Goal: Information Seeking & Learning: Learn about a topic

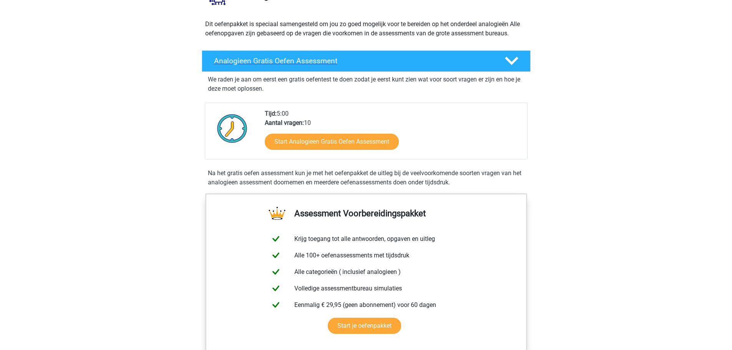
scroll to position [77, 0]
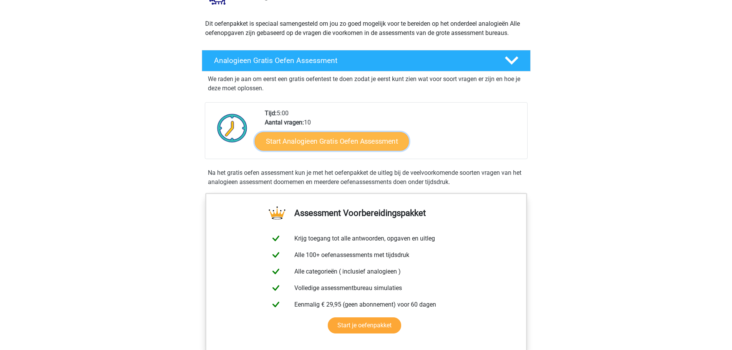
click at [373, 141] on link "Start Analogieen Gratis Oefen Assessment" at bounding box center [332, 141] width 154 height 18
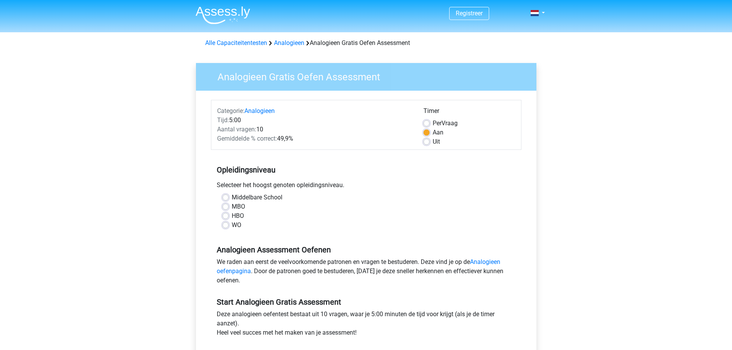
click at [263, 198] on label "Middelbare School" at bounding box center [257, 197] width 51 height 9
click at [229, 198] on input "Middelbare School" at bounding box center [225, 197] width 6 height 8
radio input "true"
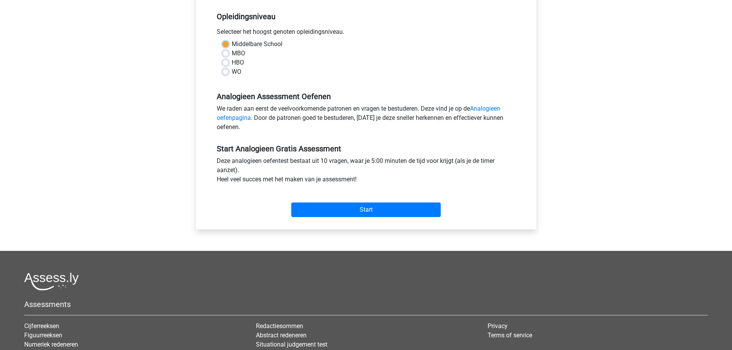
scroll to position [154, 0]
click at [312, 203] on input "Start" at bounding box center [365, 209] width 149 height 15
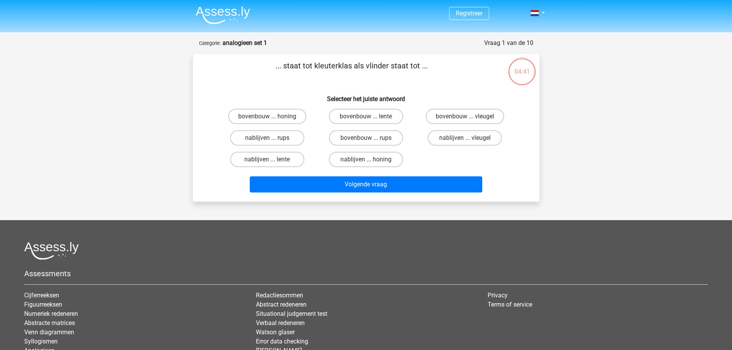
click at [366, 141] on input "bovenbouw ... rups" at bounding box center [368, 140] width 5 height 5
radio input "true"
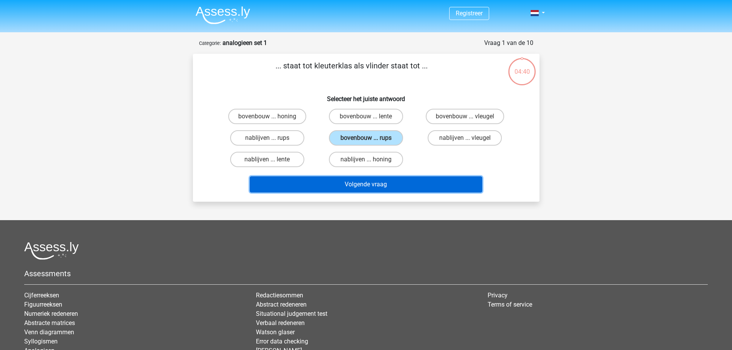
click at [389, 177] on button "Volgende vraag" at bounding box center [366, 184] width 232 height 16
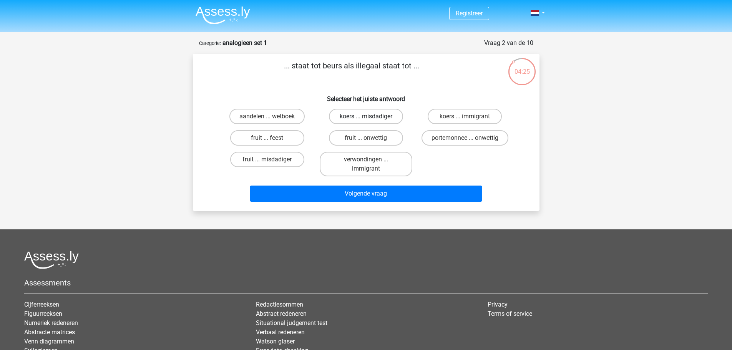
click at [376, 117] on label "koers ... misdadiger" at bounding box center [366, 116] width 74 height 15
click at [371, 117] on input "koers ... misdadiger" at bounding box center [368, 118] width 5 height 5
radio input "true"
click at [417, 184] on div "Volgende vraag" at bounding box center [366, 191] width 322 height 25
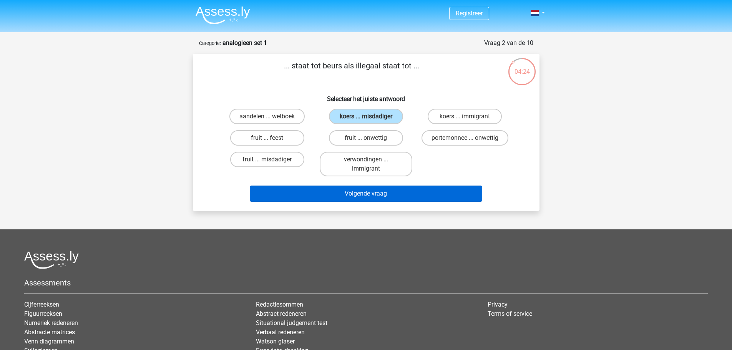
click at [417, 187] on div "Volgende vraag" at bounding box center [366, 191] width 322 height 25
click at [416, 192] on button "Volgende vraag" at bounding box center [366, 194] width 232 height 16
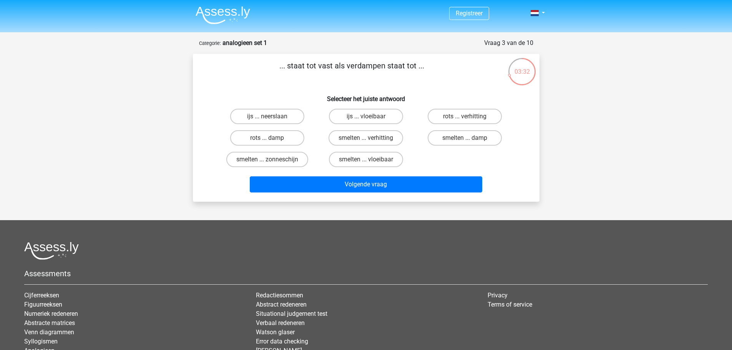
click at [466, 117] on input "rots ... verhitting" at bounding box center [467, 118] width 5 height 5
radio input "true"
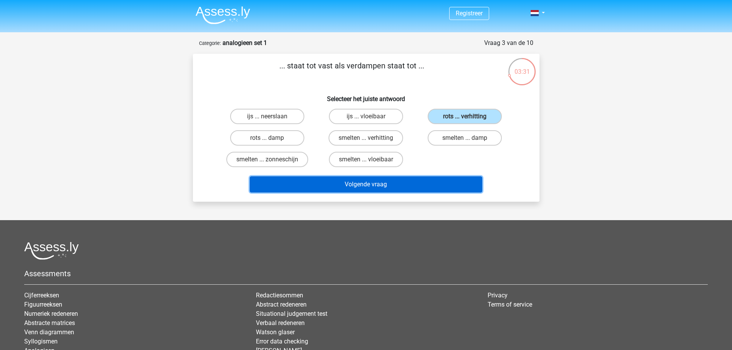
click at [417, 181] on button "Volgende vraag" at bounding box center [366, 184] width 232 height 16
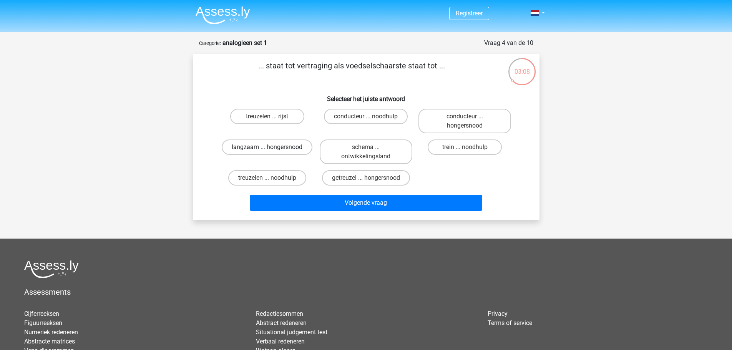
click at [297, 151] on label "langzaam ... hongersnood" at bounding box center [267, 146] width 91 height 15
click at [272, 151] on input "langzaam ... hongersnood" at bounding box center [269, 149] width 5 height 5
radio input "true"
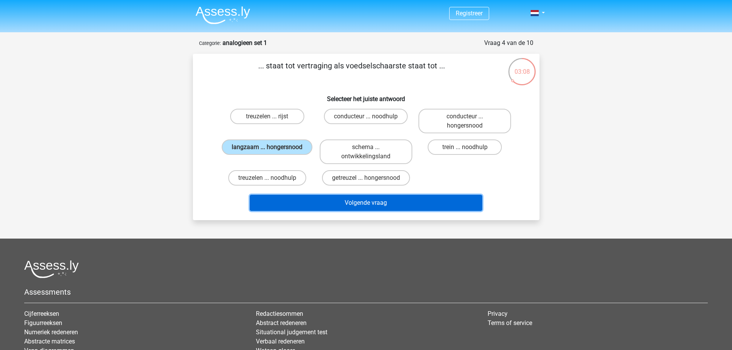
click at [385, 200] on button "Volgende vraag" at bounding box center [366, 203] width 232 height 16
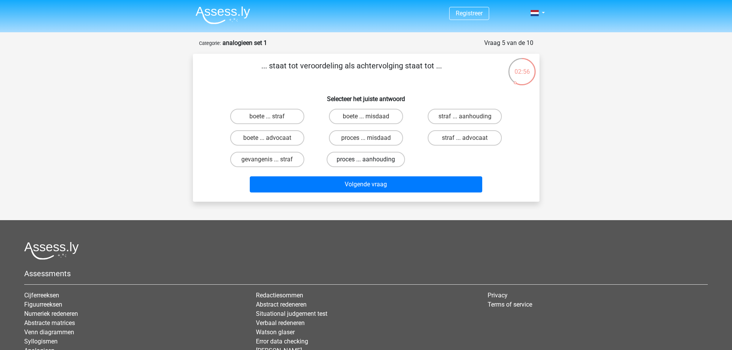
click at [397, 162] on label "proces ... aanhouding" at bounding box center [365, 159] width 78 height 15
click at [371, 162] on input "proces ... aanhouding" at bounding box center [368, 161] width 5 height 5
radio input "true"
click at [414, 196] on div "... staat tot veroordeling als achtervolging staat tot ... Selecteer het juiste…" at bounding box center [366, 128] width 346 height 148
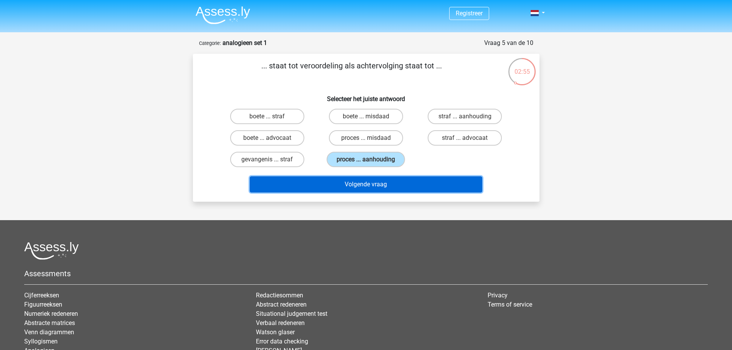
click at [409, 186] on button "Volgende vraag" at bounding box center [366, 184] width 232 height 16
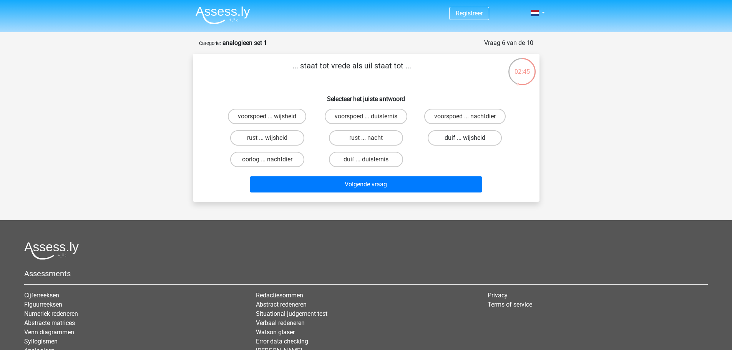
click at [457, 137] on label "duif ... wijsheid" at bounding box center [465, 137] width 74 height 15
click at [465, 138] on input "duif ... wijsheid" at bounding box center [467, 140] width 5 height 5
radio input "true"
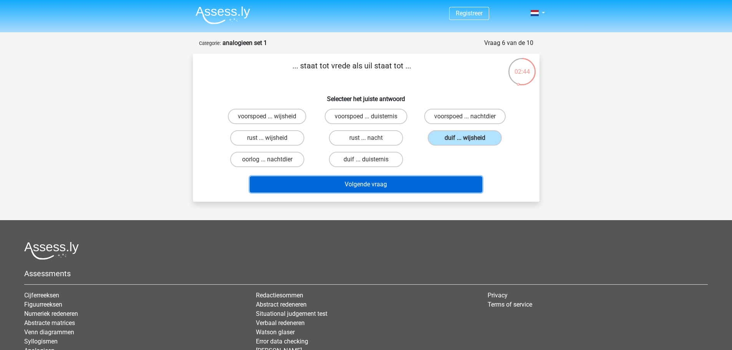
click at [392, 189] on button "Volgende vraag" at bounding box center [366, 184] width 232 height 16
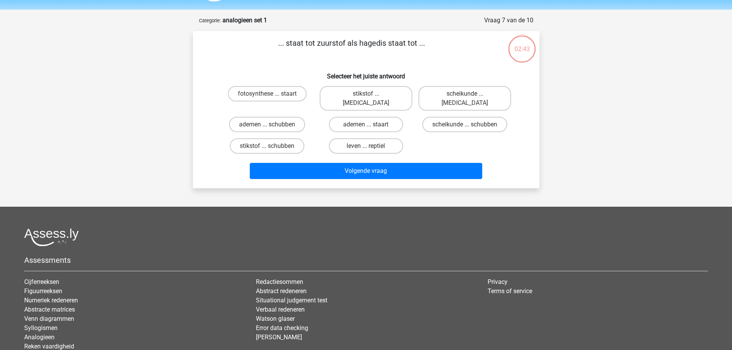
scroll to position [38, 0]
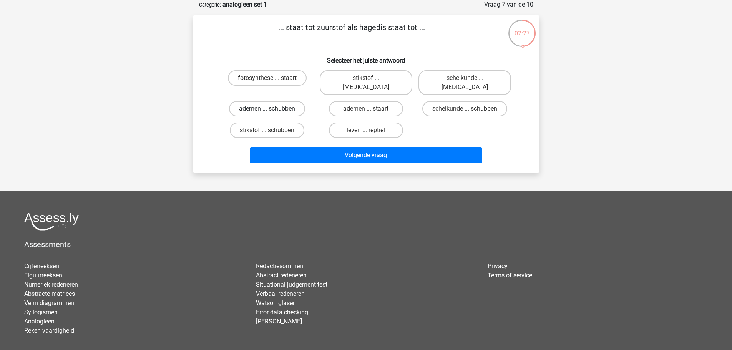
click at [280, 103] on label "ademen ... schubben" at bounding box center [267, 108] width 76 height 15
click at [272, 109] on input "ademen ... schubben" at bounding box center [269, 111] width 5 height 5
radio input "true"
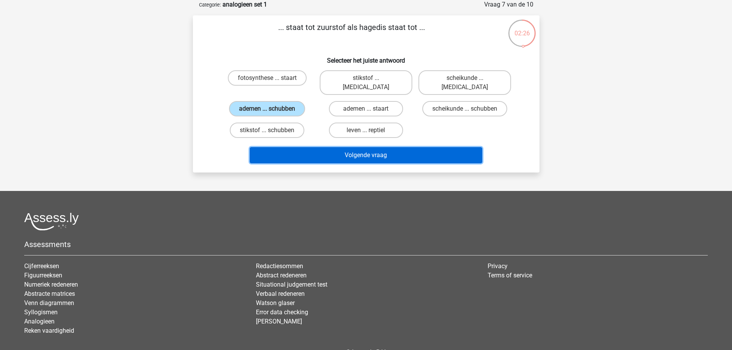
click at [376, 147] on button "Volgende vraag" at bounding box center [366, 155] width 232 height 16
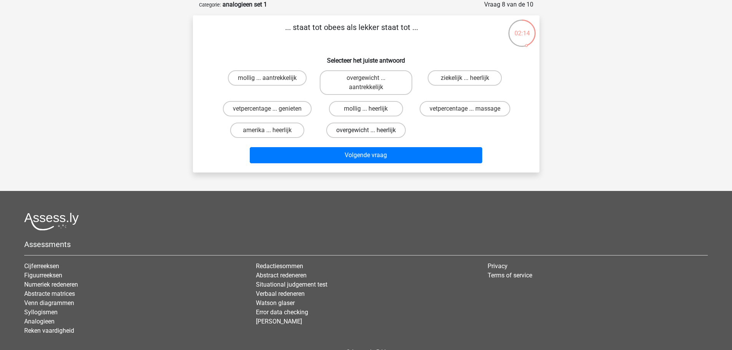
click at [373, 131] on label "overgewicht ... heerlijk" at bounding box center [366, 130] width 80 height 15
click at [371, 131] on input "overgewicht ... heerlijk" at bounding box center [368, 132] width 5 height 5
radio input "true"
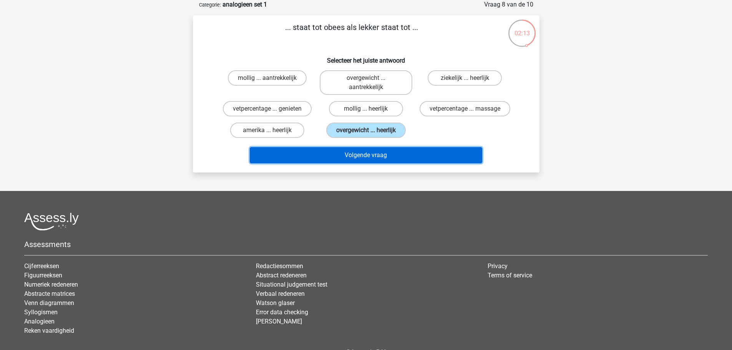
click at [353, 162] on button "Volgende vraag" at bounding box center [366, 155] width 232 height 16
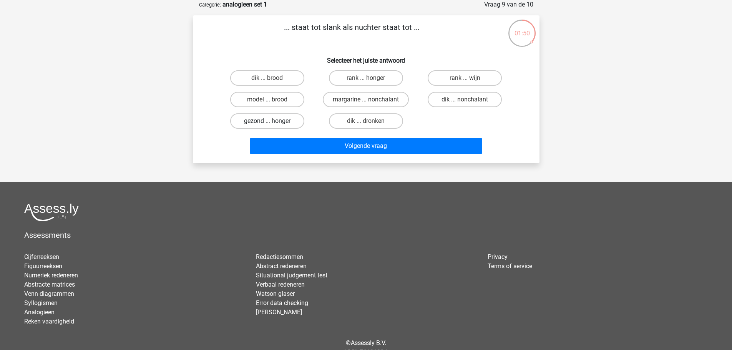
click at [274, 116] on label "gezond ... honger" at bounding box center [267, 120] width 74 height 15
click at [272, 121] on input "gezond ... honger" at bounding box center [269, 123] width 5 height 5
radio input "true"
click at [366, 72] on label "rank ... honger" at bounding box center [366, 77] width 74 height 15
click at [366, 78] on input "rank ... honger" at bounding box center [368, 80] width 5 height 5
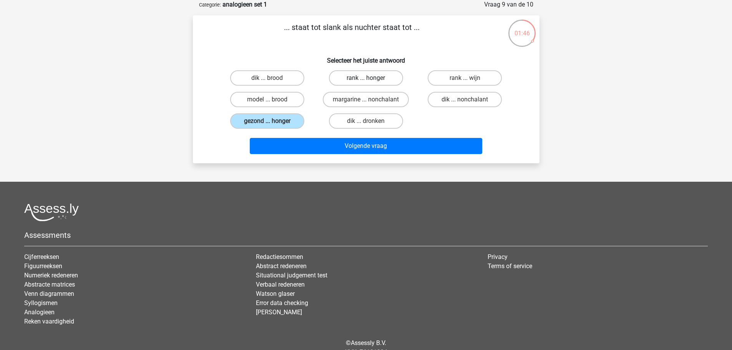
radio input "true"
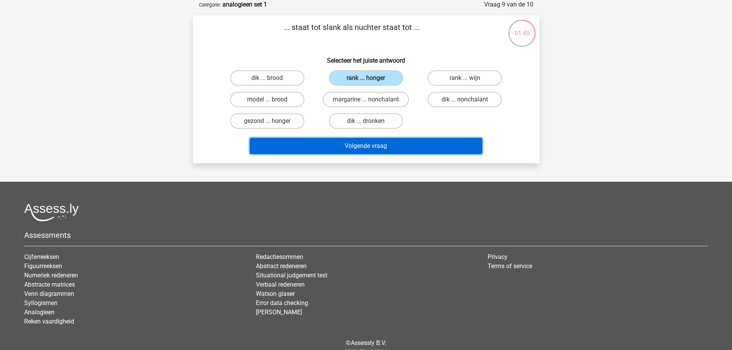
click at [370, 141] on button "Volgende vraag" at bounding box center [366, 146] width 232 height 16
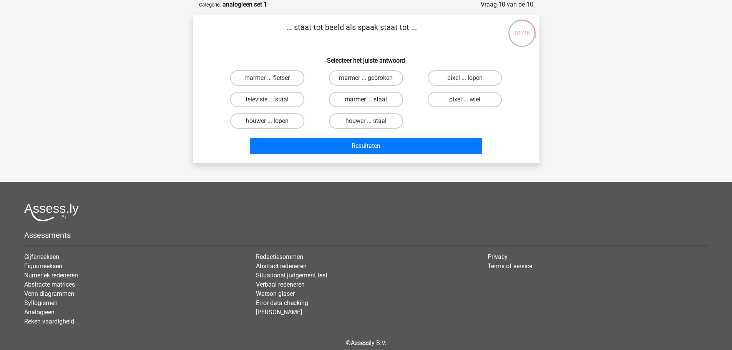
click at [367, 98] on label "marmer ... staal" at bounding box center [366, 99] width 74 height 15
click at [367, 99] on input "marmer ... staal" at bounding box center [368, 101] width 5 height 5
radio input "true"
click at [392, 136] on div "Resultaten" at bounding box center [366, 144] width 322 height 25
click at [390, 157] on div "Resultaten" at bounding box center [366, 147] width 297 height 19
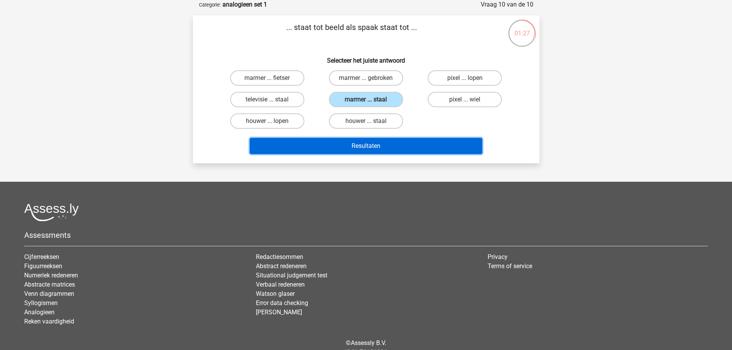
click at [392, 149] on button "Resultaten" at bounding box center [366, 146] width 232 height 16
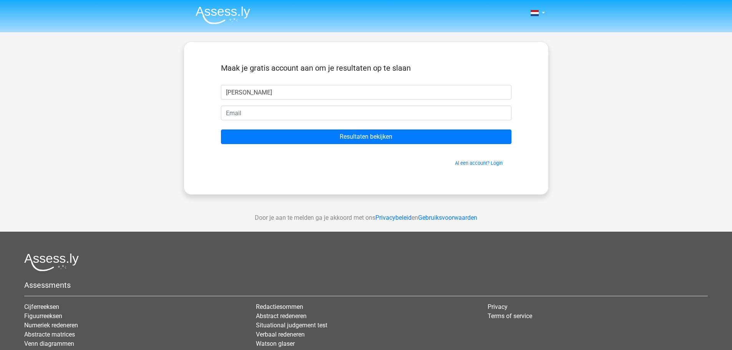
type input "Nick"
click at [250, 126] on form "Maak je gratis account aan om je resultaten op te slaan Nick Resultaten bekijke…" at bounding box center [366, 114] width 290 height 103
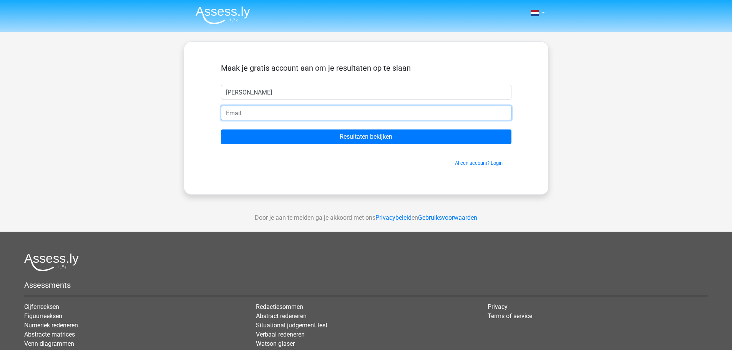
drag, startPoint x: 250, startPoint y: 121, endPoint x: 249, endPoint y: 116, distance: 5.2
click at [250, 119] on form "Maak je gratis account aan om je resultaten op te slaan Nick Resultaten bekijke…" at bounding box center [366, 114] width 290 height 103
drag, startPoint x: 249, startPoint y: 116, endPoint x: 225, endPoint y: 100, distance: 28.8
click at [249, 116] on input "email" at bounding box center [366, 113] width 290 height 15
type input "[EMAIL_ADDRESS][DOMAIN_NAME]"
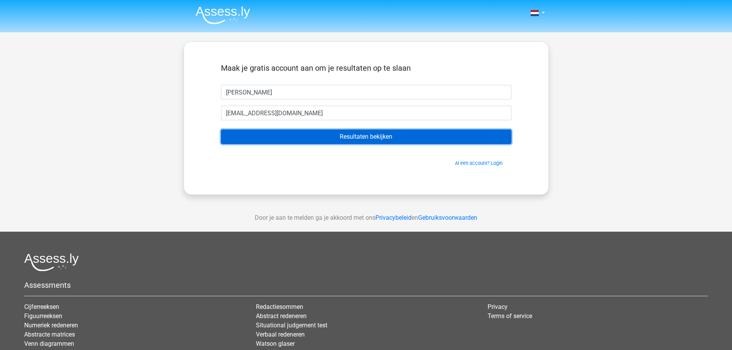
click at [302, 133] on input "Resultaten bekijken" at bounding box center [366, 136] width 290 height 15
